Goal: Register for event/course

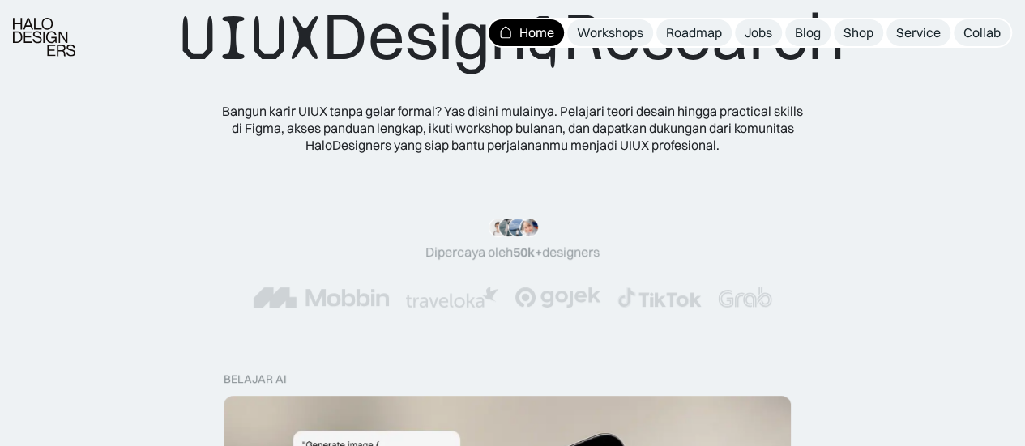
click at [640, 255] on div ""Serius, ini e-book UX pertama yang bikin gue betah baca! 📖 Penjelasannya ngali…" at bounding box center [512, 263] width 895 height 90
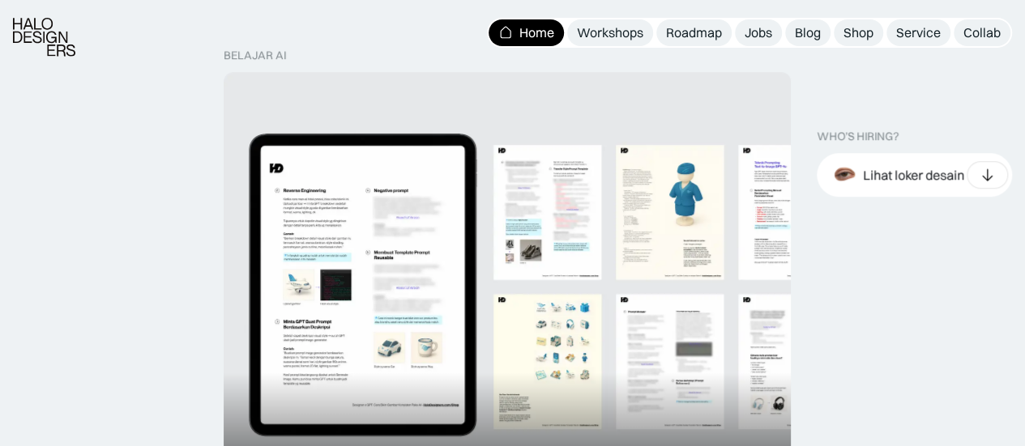
scroll to position [648, 0]
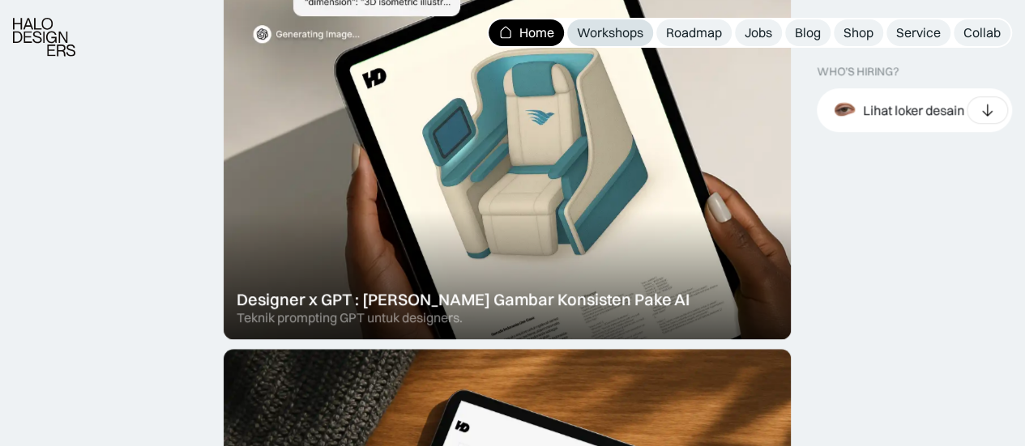
click at [638, 40] on div "Workshops" at bounding box center [610, 32] width 66 height 17
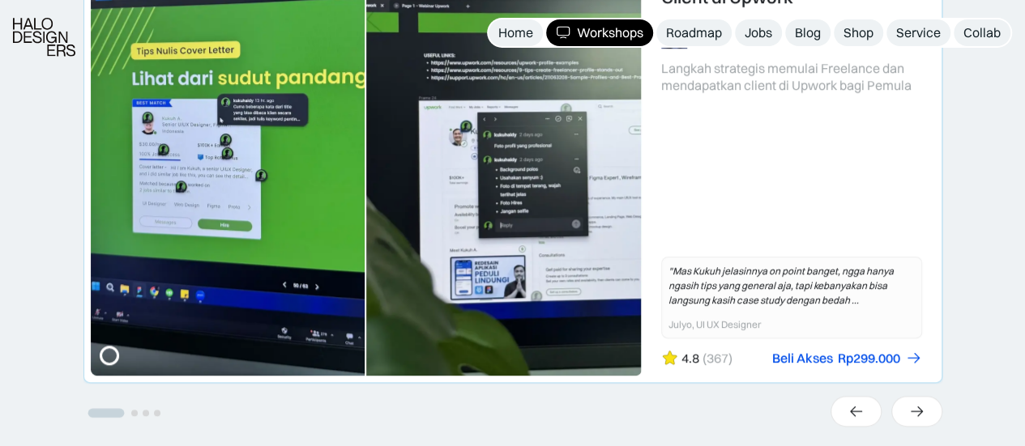
scroll to position [648, 0]
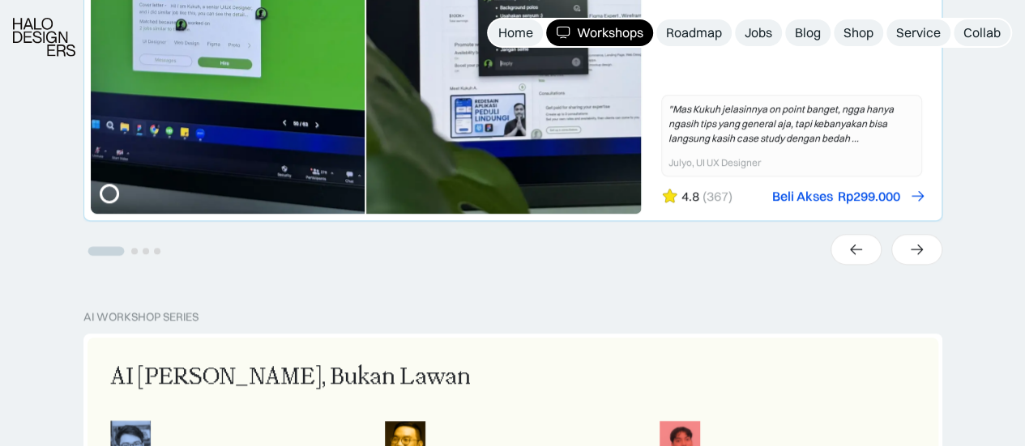
click at [892, 194] on div "Rp299.000" at bounding box center [869, 196] width 62 height 17
click at [924, 32] on div "Service" at bounding box center [918, 32] width 45 height 17
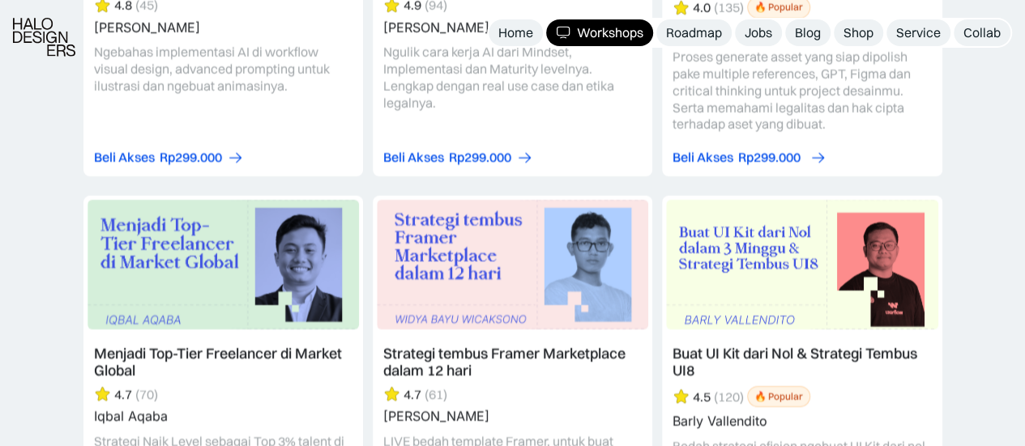
scroll to position [2755, 0]
